Goal: Find specific page/section: Find specific page/section

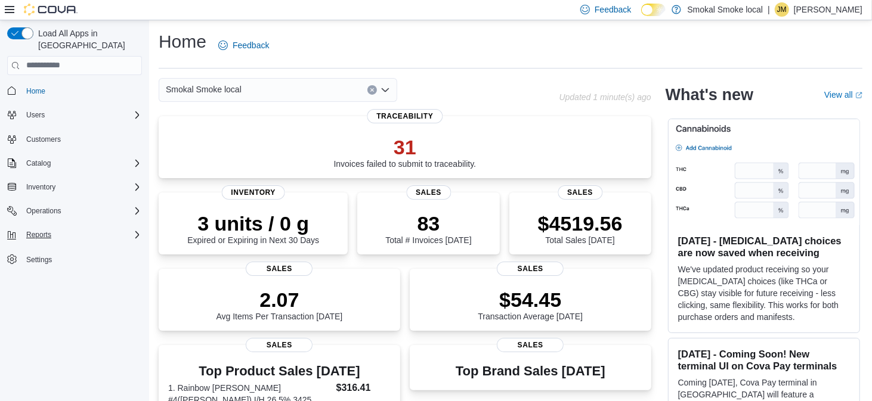
click at [129, 228] on div "Reports" at bounding box center [81, 235] width 120 height 14
click at [66, 265] on icon "Complex example" at bounding box center [65, 268] width 7 height 7
